Goal: Navigation & Orientation: Find specific page/section

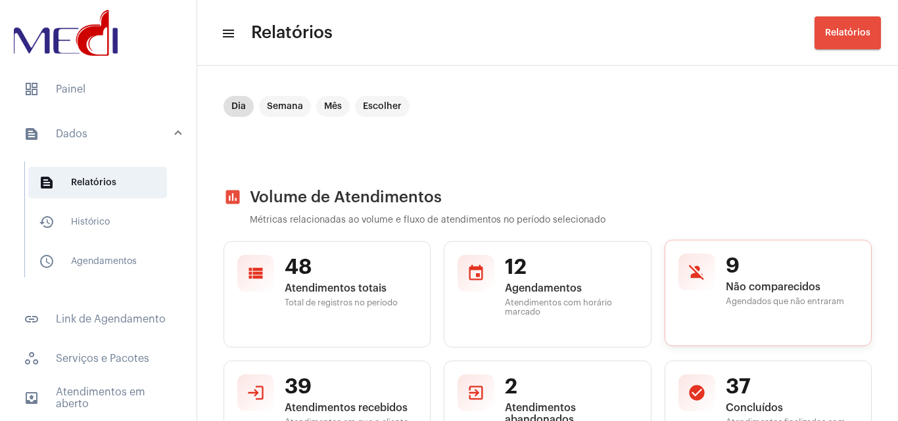
scroll to position [85, 0]
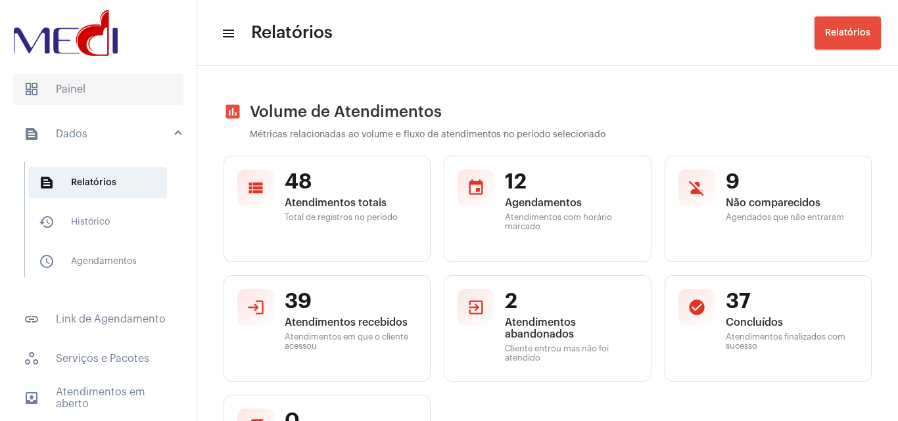
click at [95, 97] on span "dashboard Painel" at bounding box center [98, 90] width 170 height 32
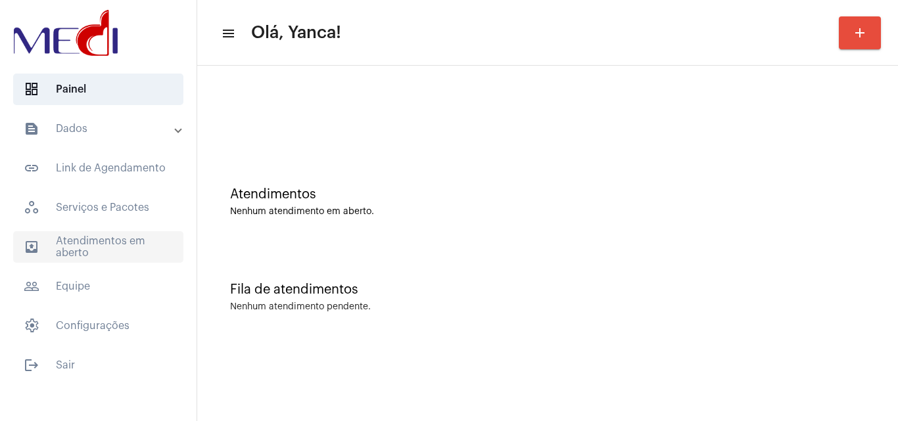
click at [133, 250] on span "outbox_outline Atendimentos em aberto" at bounding box center [98, 247] width 170 height 32
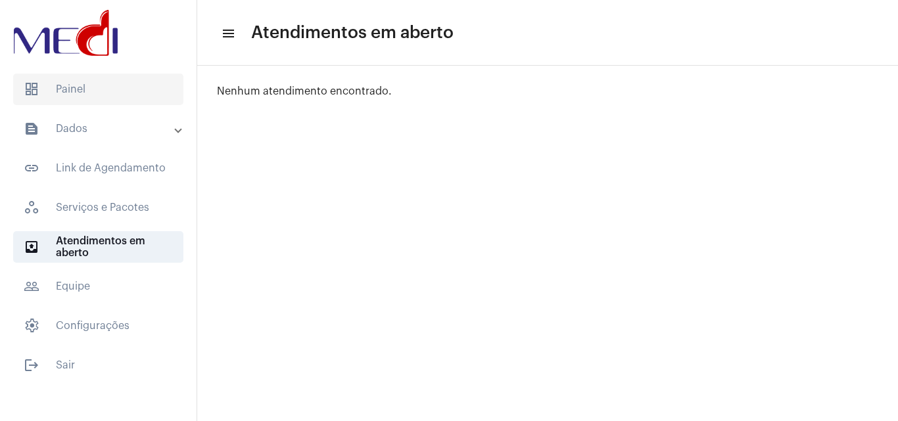
click at [101, 97] on span "dashboard Painel" at bounding box center [98, 90] width 170 height 32
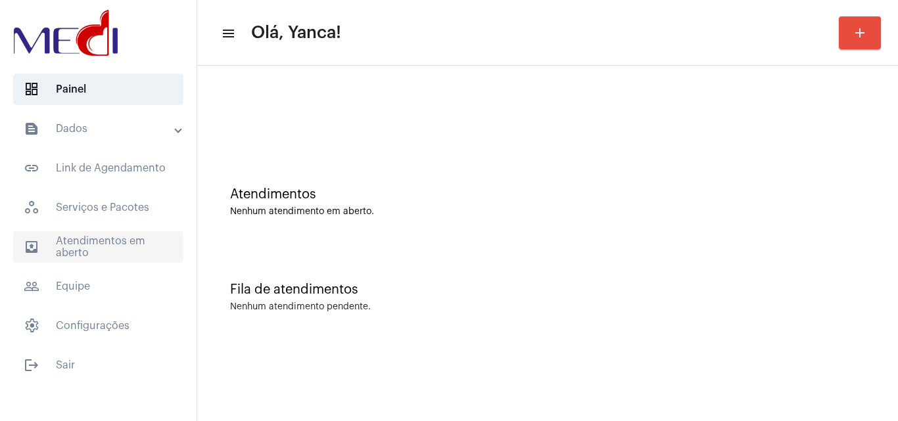
click at [109, 244] on span "outbox_outline Atendimentos em aberto" at bounding box center [98, 247] width 170 height 32
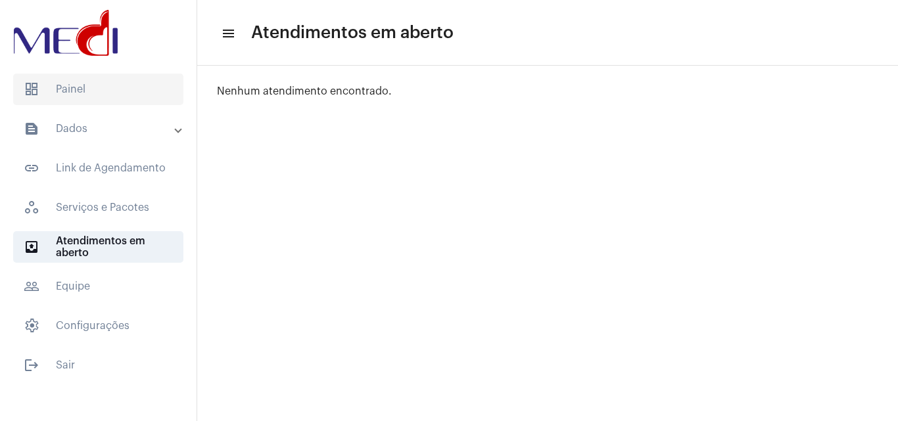
click at [93, 94] on span "dashboard Painel" at bounding box center [98, 90] width 170 height 32
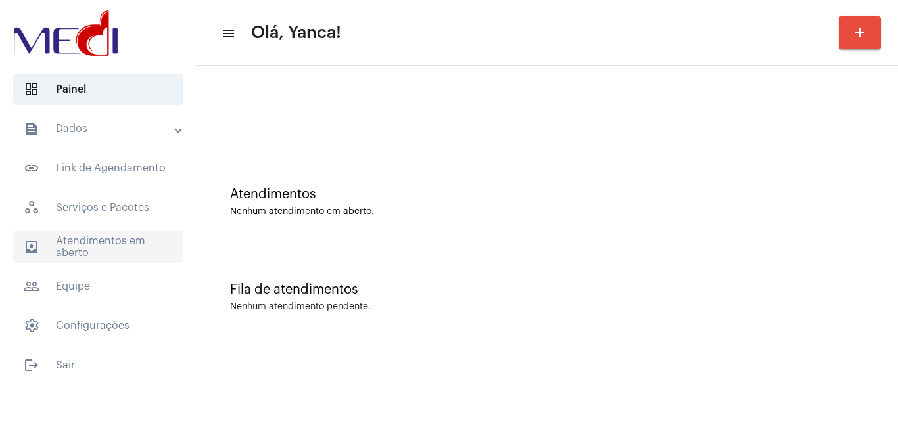
click at [167, 241] on span "outbox_outline Atendimentos em aberto" at bounding box center [98, 247] width 170 height 32
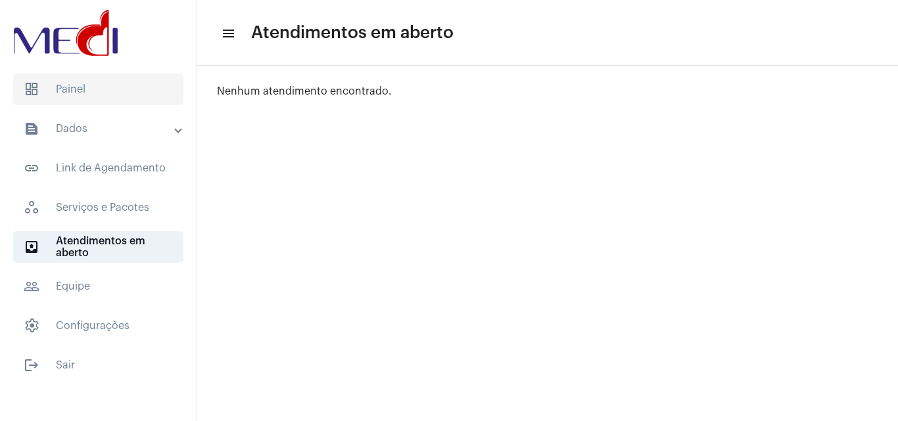
click at [137, 94] on span "dashboard Painel" at bounding box center [98, 90] width 170 height 32
